Goal: Information Seeking & Learning: Learn about a topic

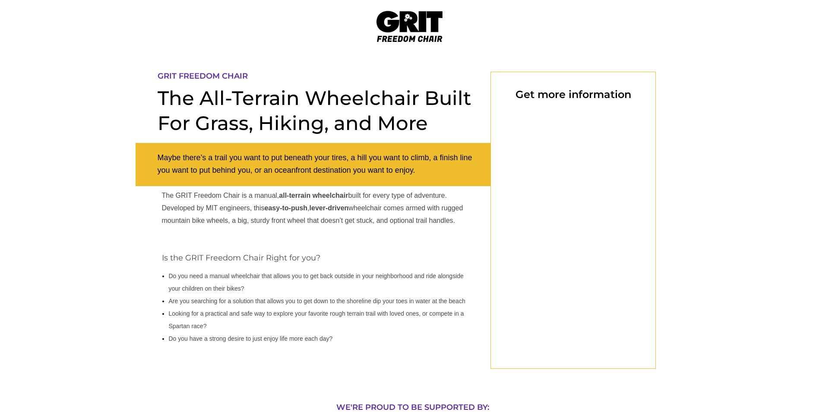
select select "US"
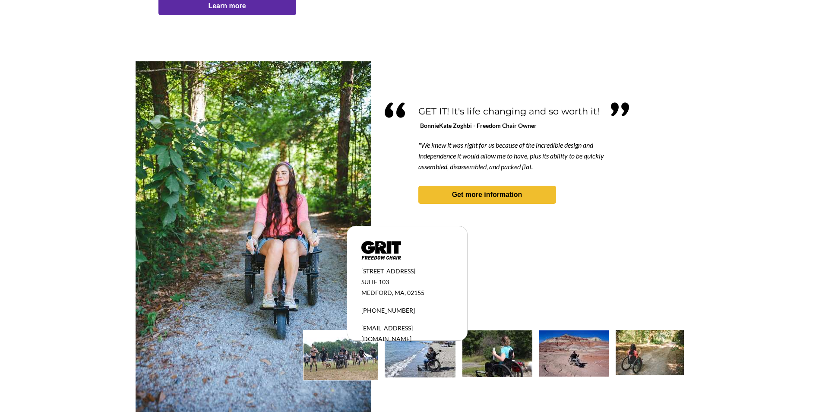
scroll to position [711, 0]
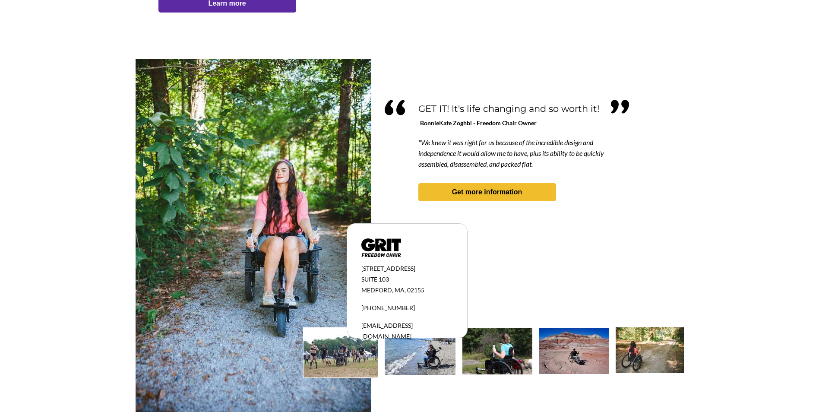
click at [211, 222] on img at bounding box center [254, 235] width 236 height 353
click at [325, 353] on img at bounding box center [341, 353] width 75 height 50
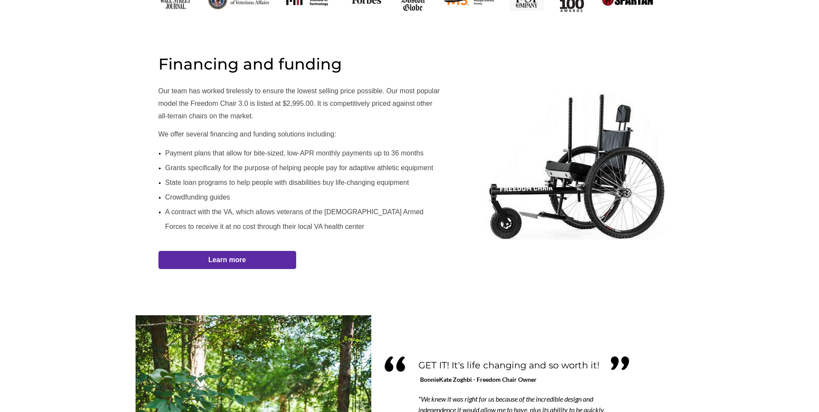
scroll to position [452, 0]
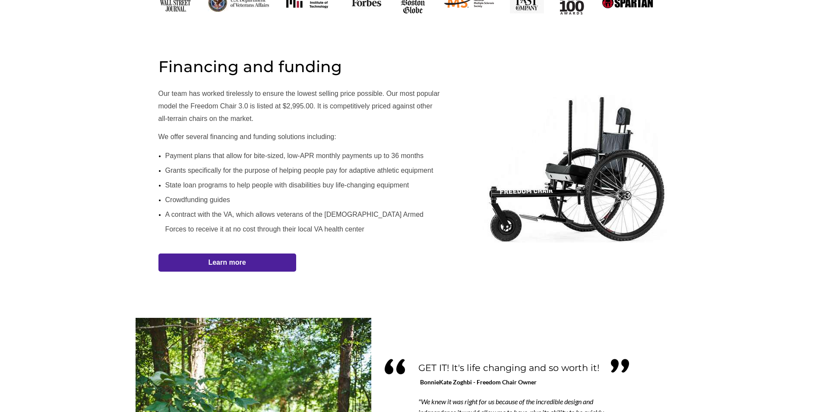
click at [263, 260] on span "Learn more" at bounding box center [228, 262] width 138 height 8
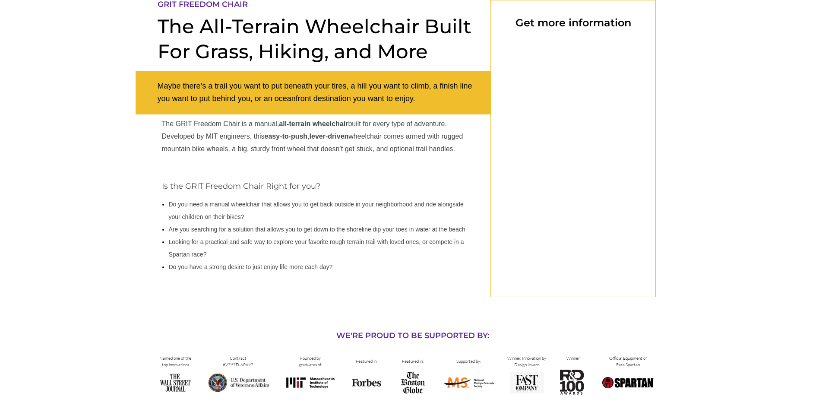
select select "US"
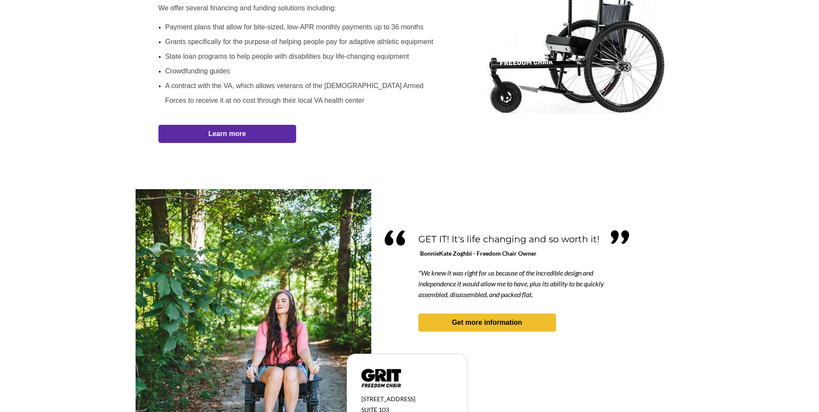
scroll to position [581, 0]
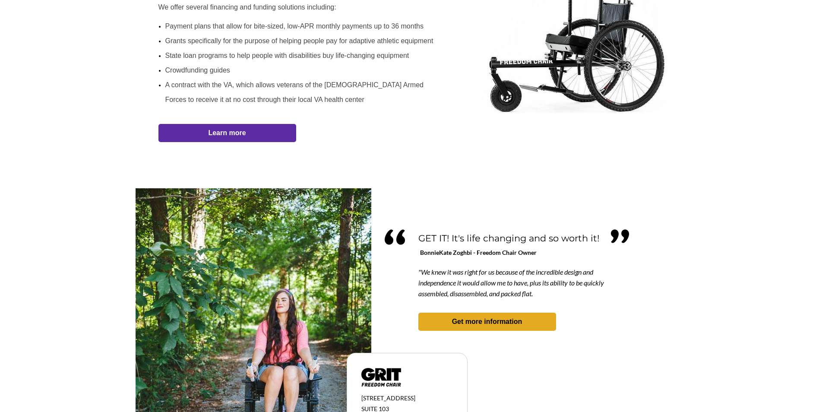
click at [484, 322] on strong "Get more information" at bounding box center [487, 321] width 70 height 7
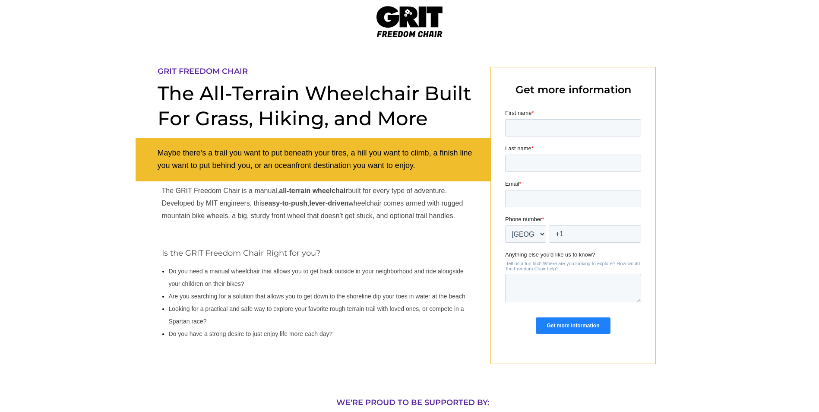
scroll to position [0, 0]
